Goal: Information Seeking & Learning: Learn about a topic

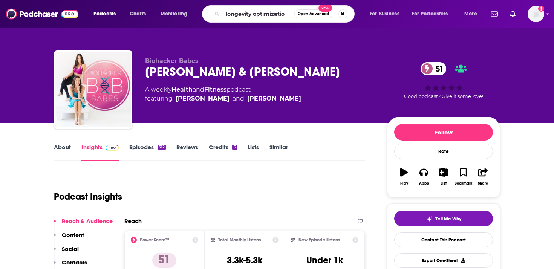
type input "longevity optimization"
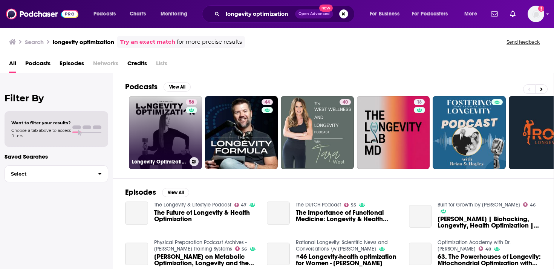
click at [172, 125] on link "56 Longevity Optimization with [PERSON_NAME]" at bounding box center [165, 132] width 73 height 73
